Goal: Find specific page/section: Find specific page/section

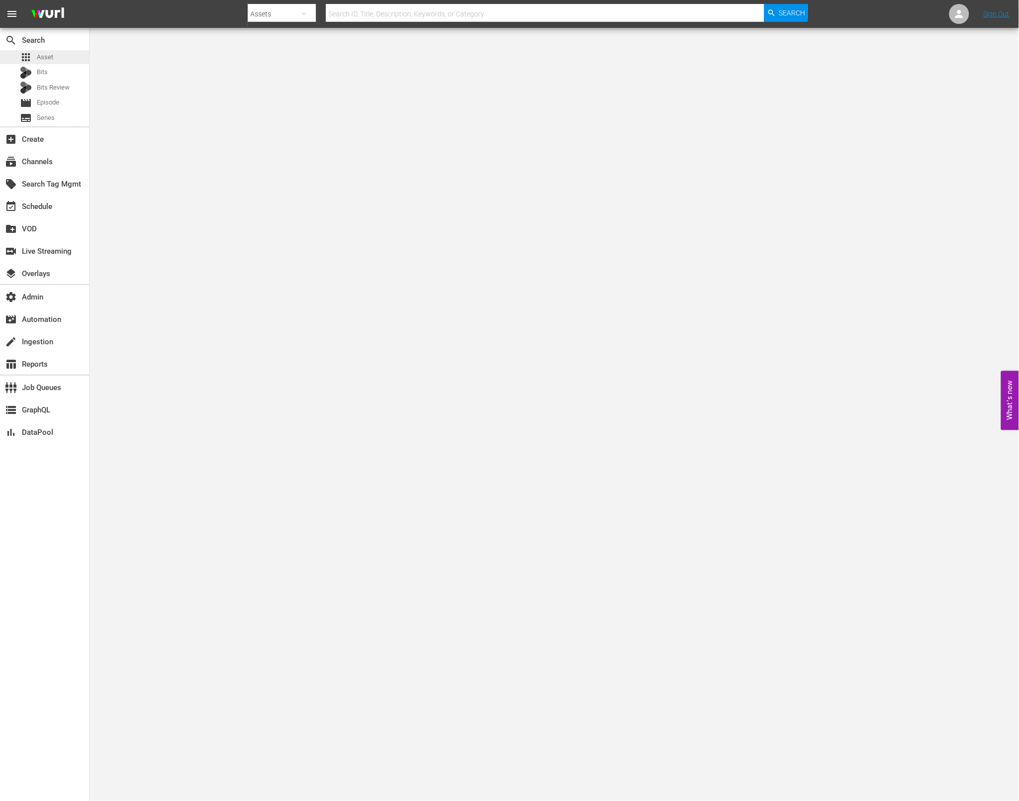
click at [52, 55] on span "Asset" at bounding box center [45, 57] width 16 height 10
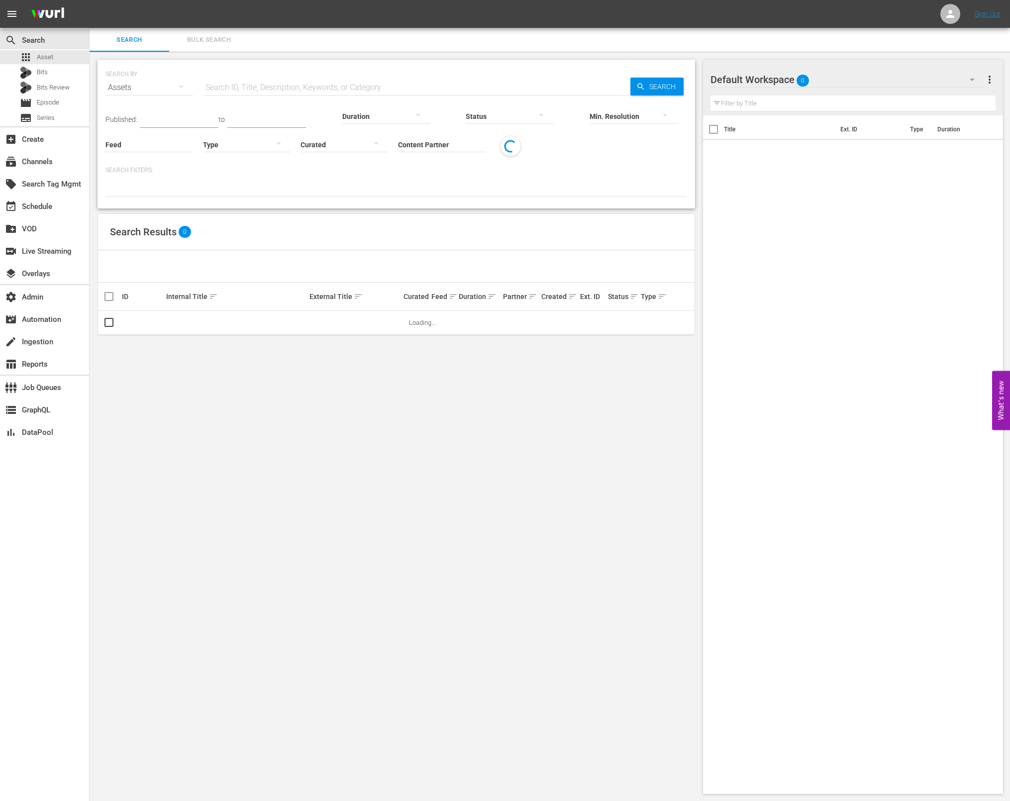
drag, startPoint x: 326, startPoint y: 137, endPoint x: 333, endPoint y: 140, distance: 7.9
click at [333, 140] on div at bounding box center [345, 144] width 88 height 28
drag, startPoint x: 412, startPoint y: 139, endPoint x: 426, endPoint y: 143, distance: 14.5
click at [412, 139] on div "Curated Uncurated" at bounding box center [505, 400] width 1010 height 801
click at [431, 144] on div "Curated Uncurated" at bounding box center [505, 400] width 1010 height 801
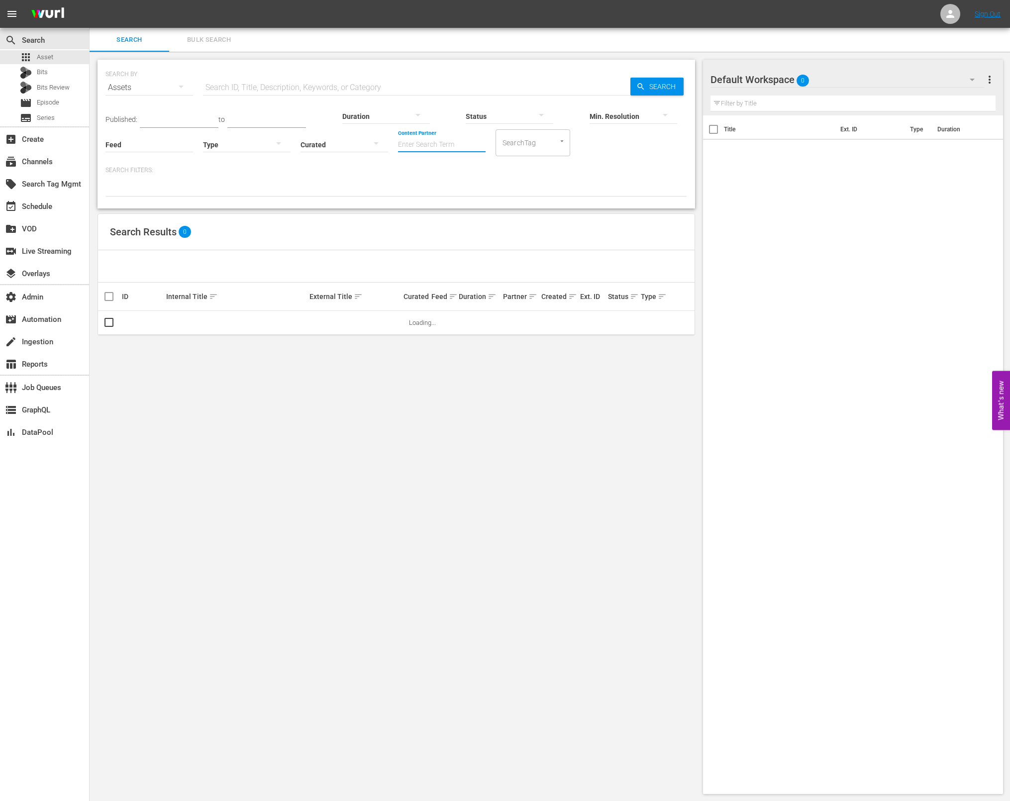
click at [437, 146] on input "Content Partner" at bounding box center [442, 145] width 88 height 36
click at [444, 172] on div "LOL (241)" at bounding box center [479, 172] width 146 height 24
type input "LOL (241)"
